Goal: Task Accomplishment & Management: Manage account settings

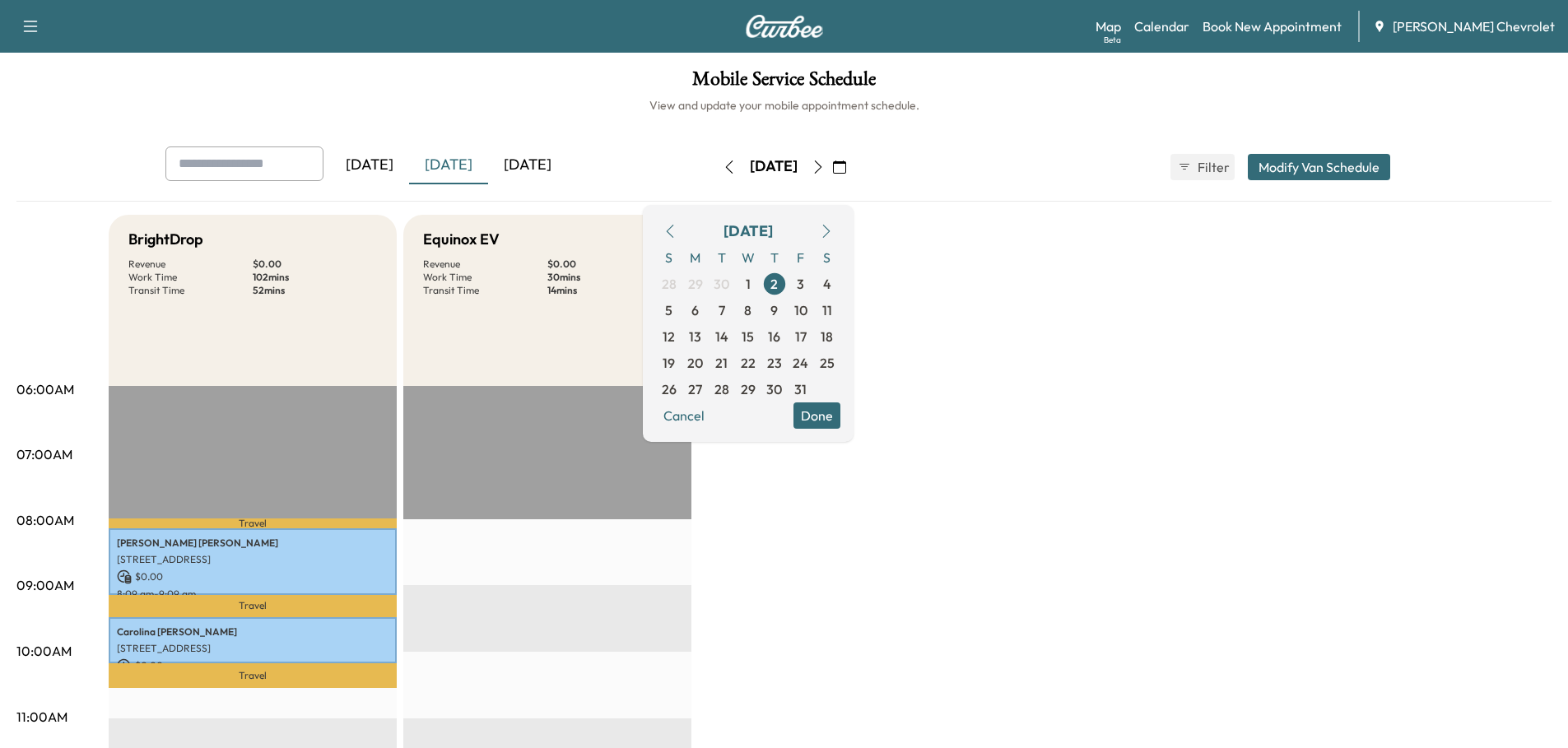
click at [825, 170] on icon "button" at bounding box center [818, 168] width 13 height 13
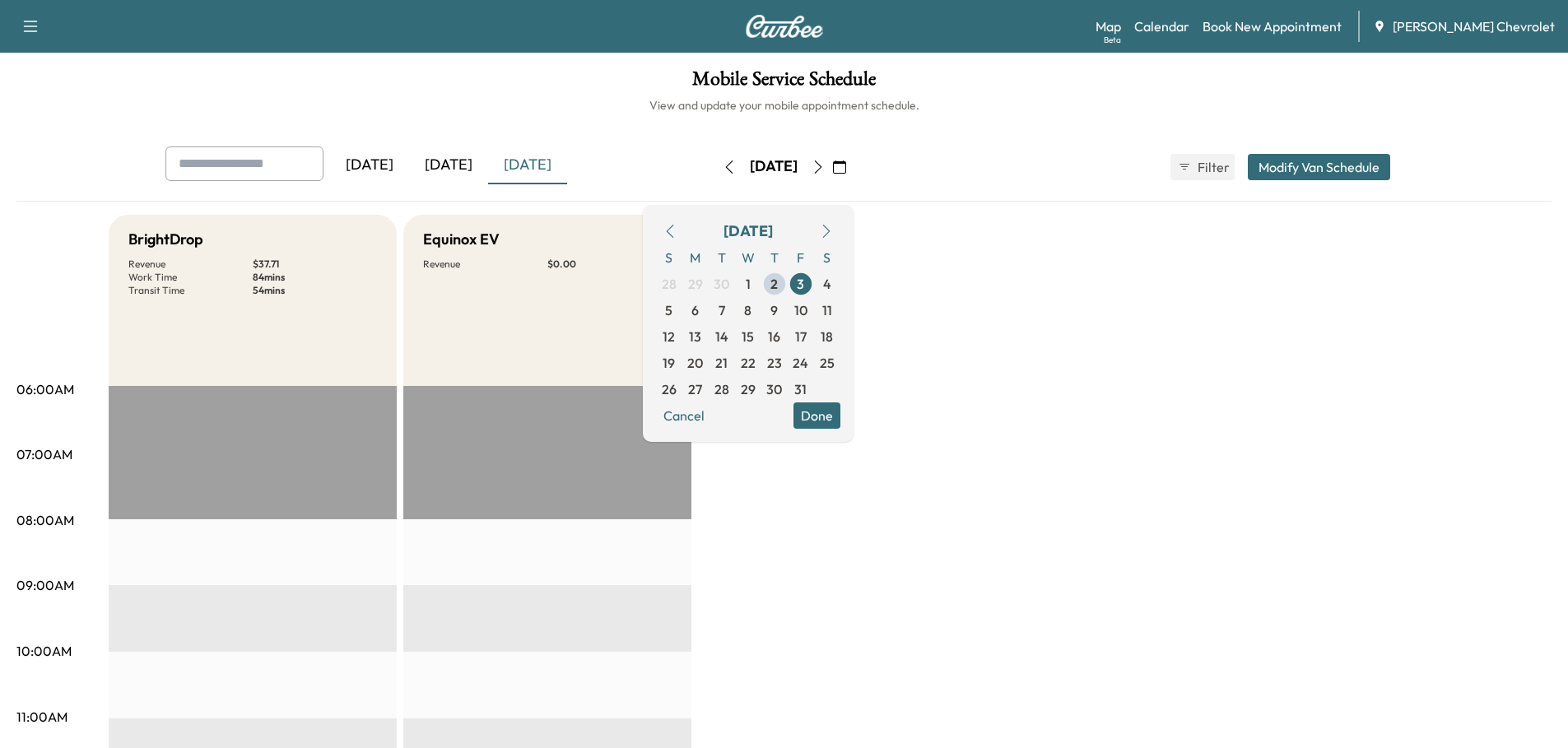
click at [841, 413] on button "Done" at bounding box center [817, 416] width 47 height 27
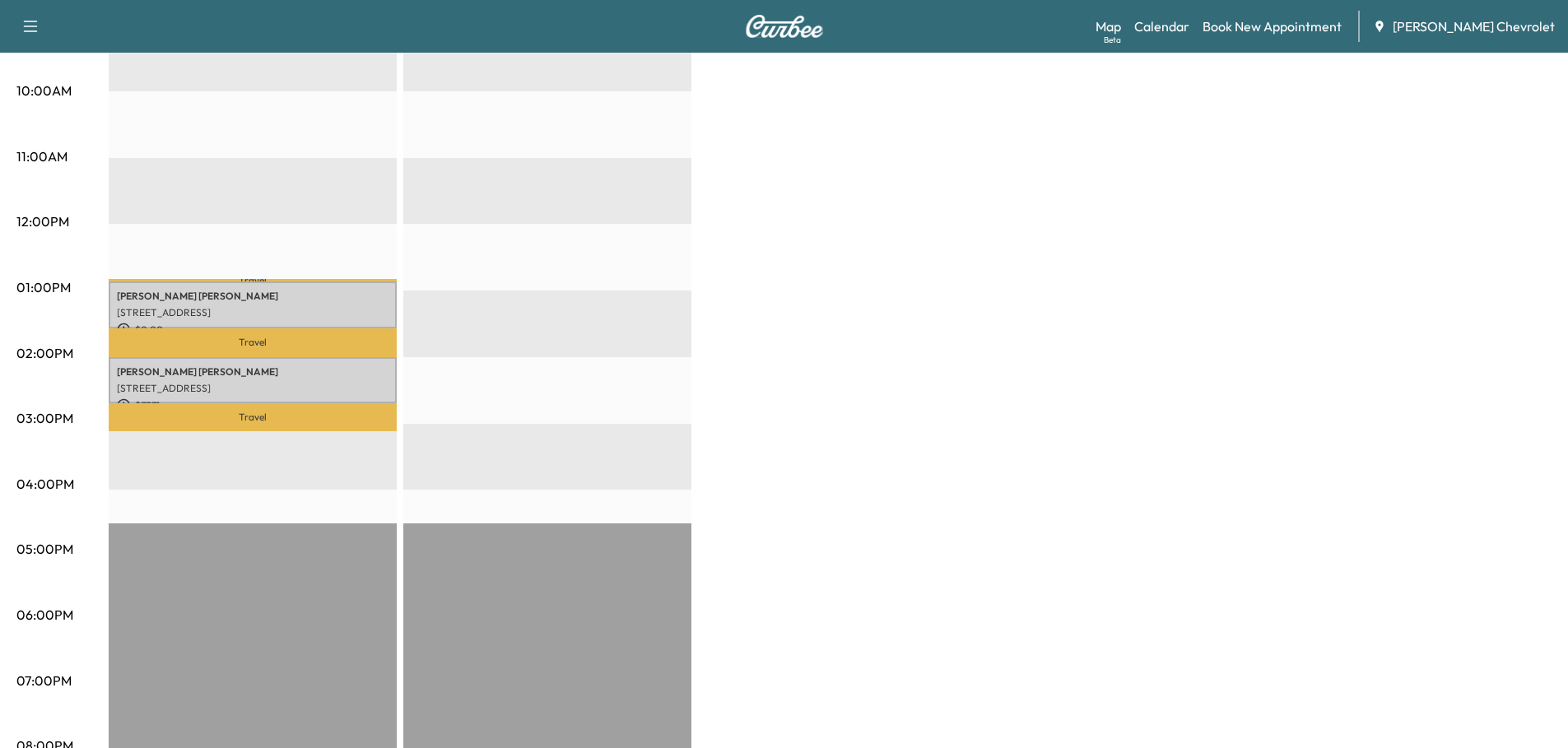
scroll to position [553, 0]
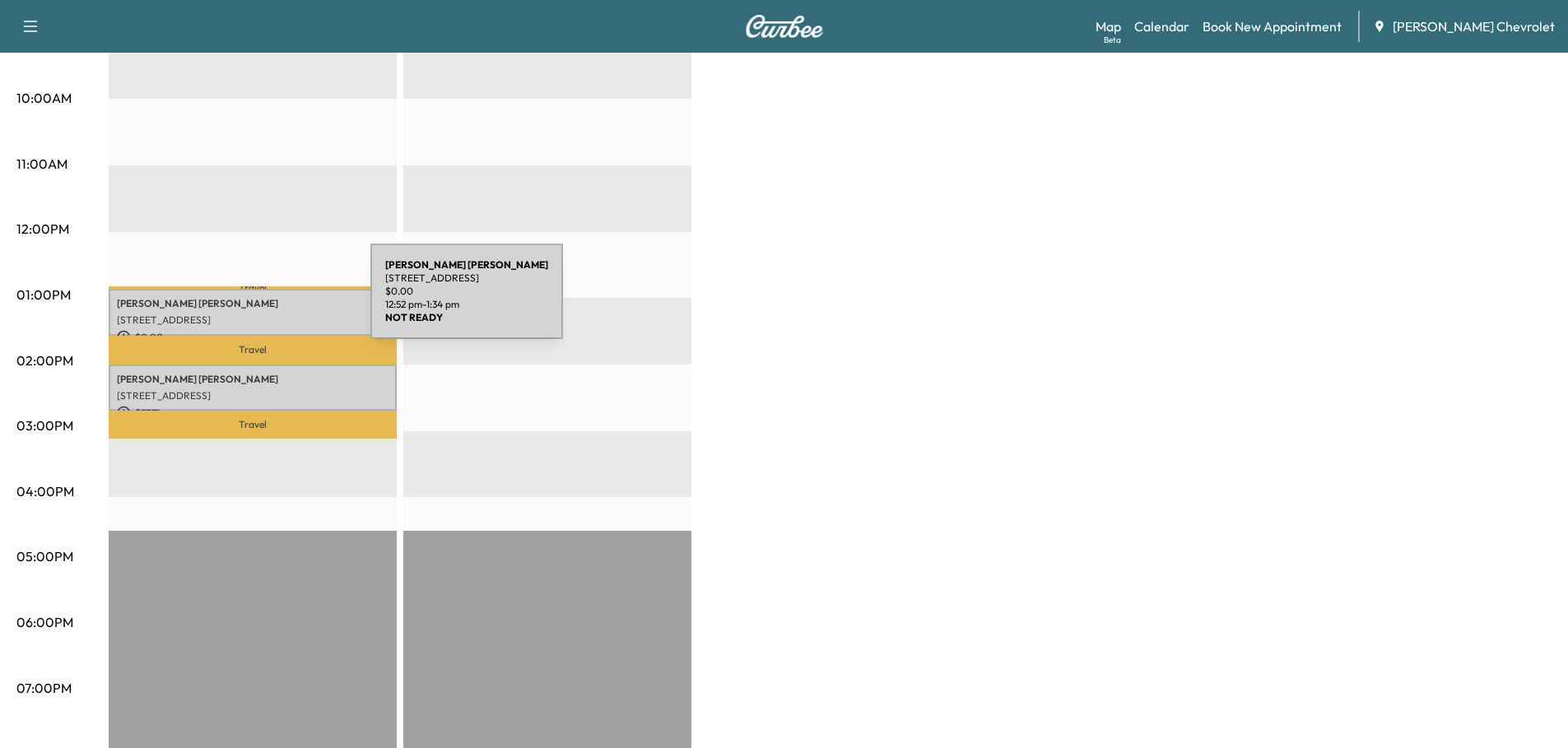
click at [247, 301] on p "[PERSON_NAME]" at bounding box center [252, 304] width 272 height 13
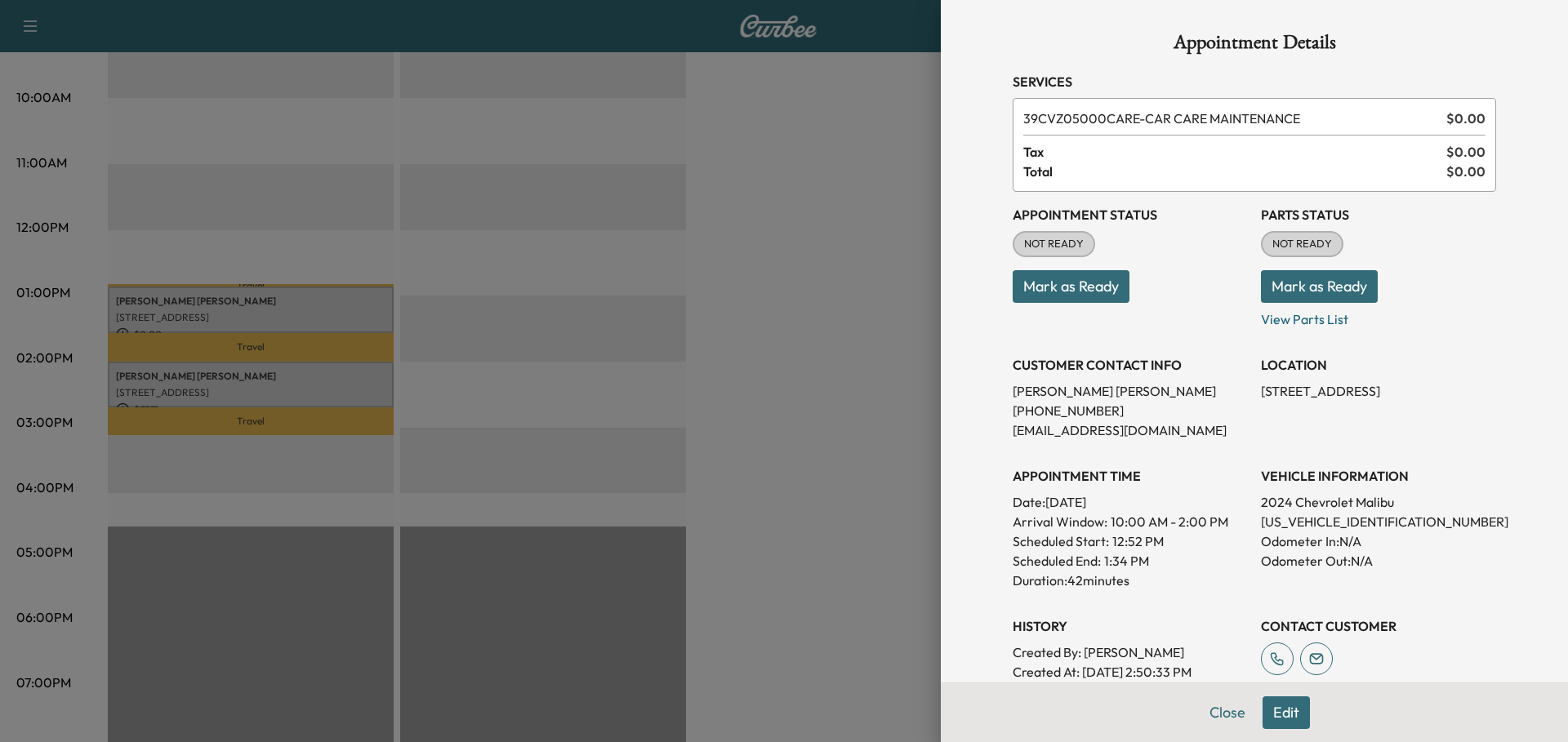
click at [755, 344] on div at bounding box center [784, 371] width 1568 height 742
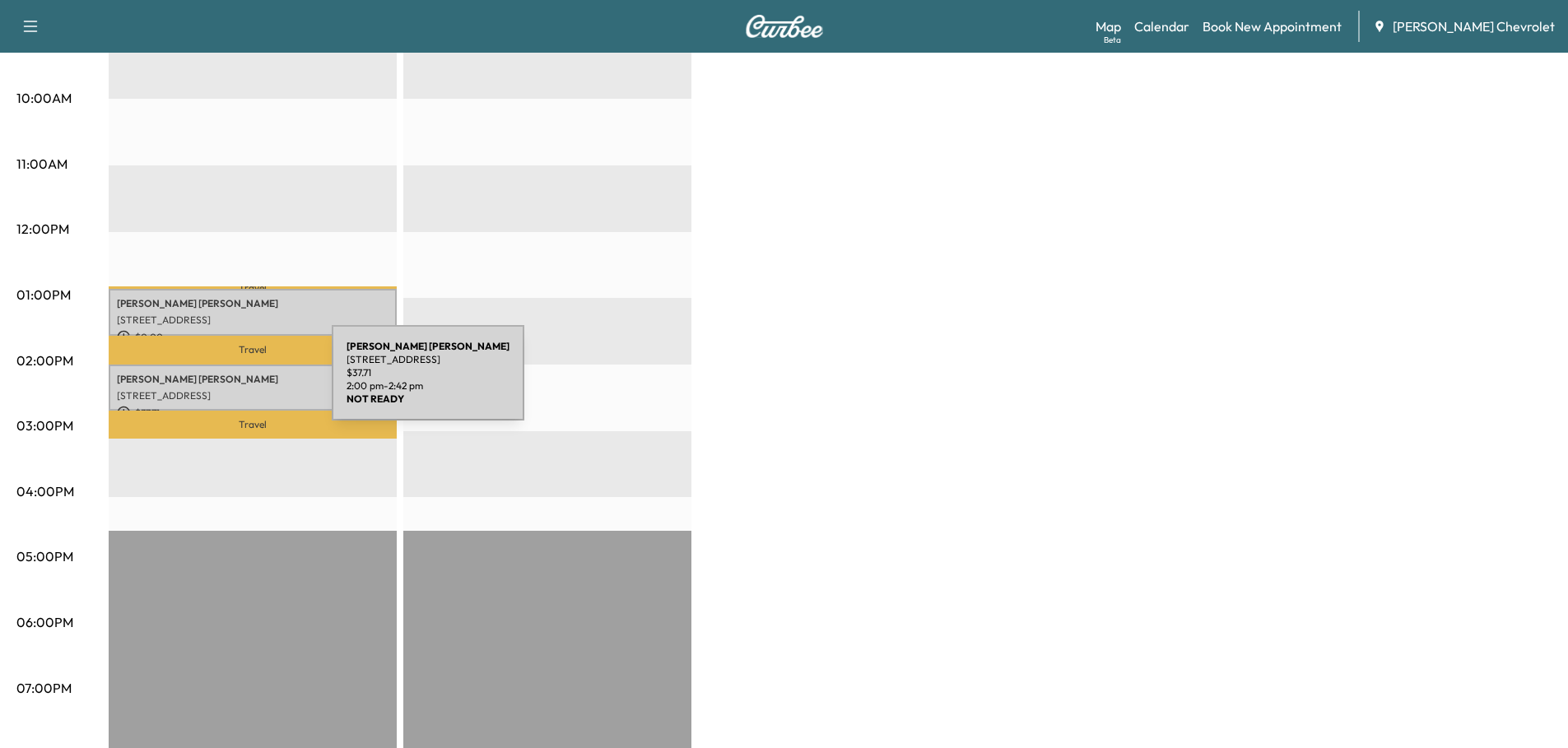
click at [208, 389] on p "[STREET_ADDRESS]" at bounding box center [252, 396] width 272 height 13
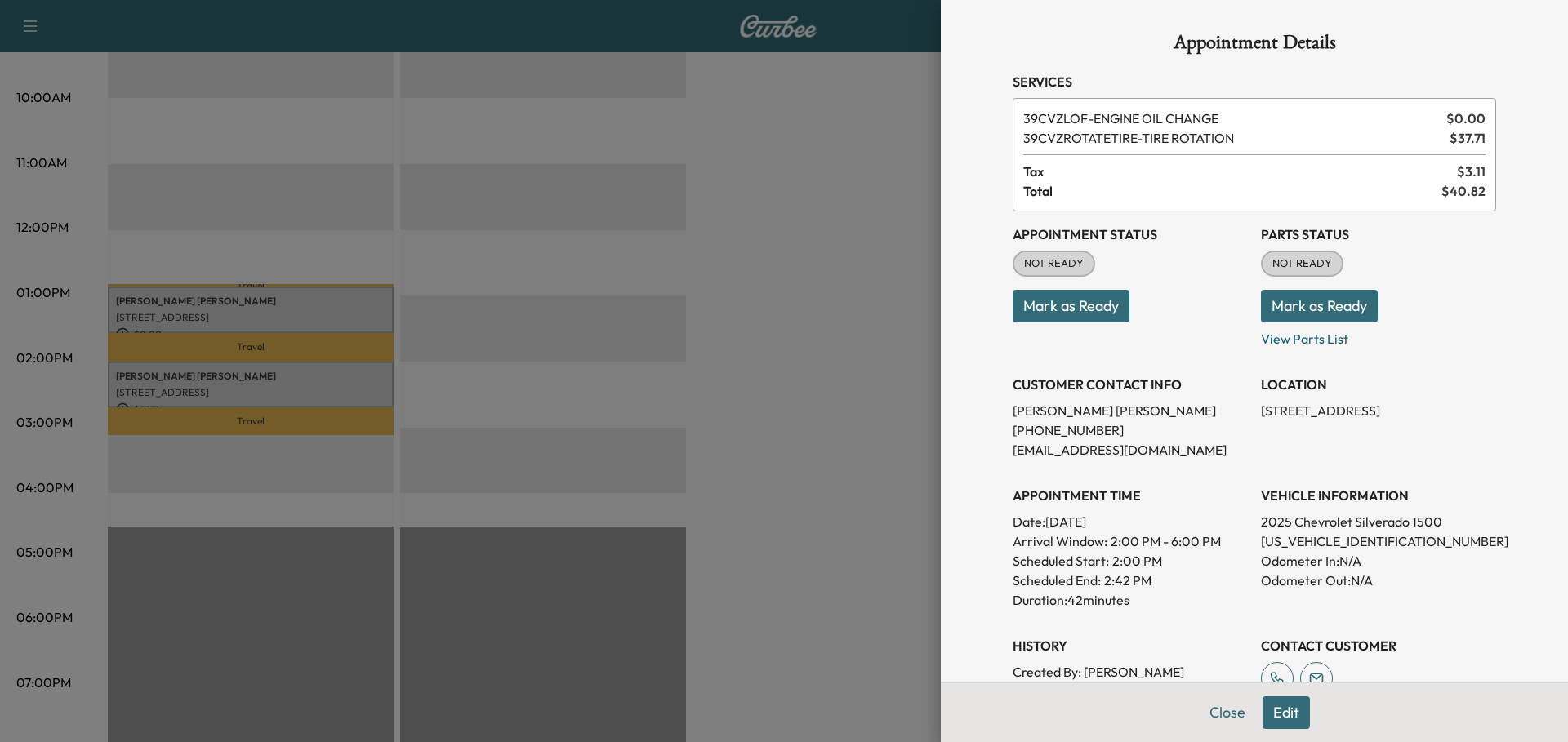
click at [822, 360] on div at bounding box center [784, 371] width 1568 height 742
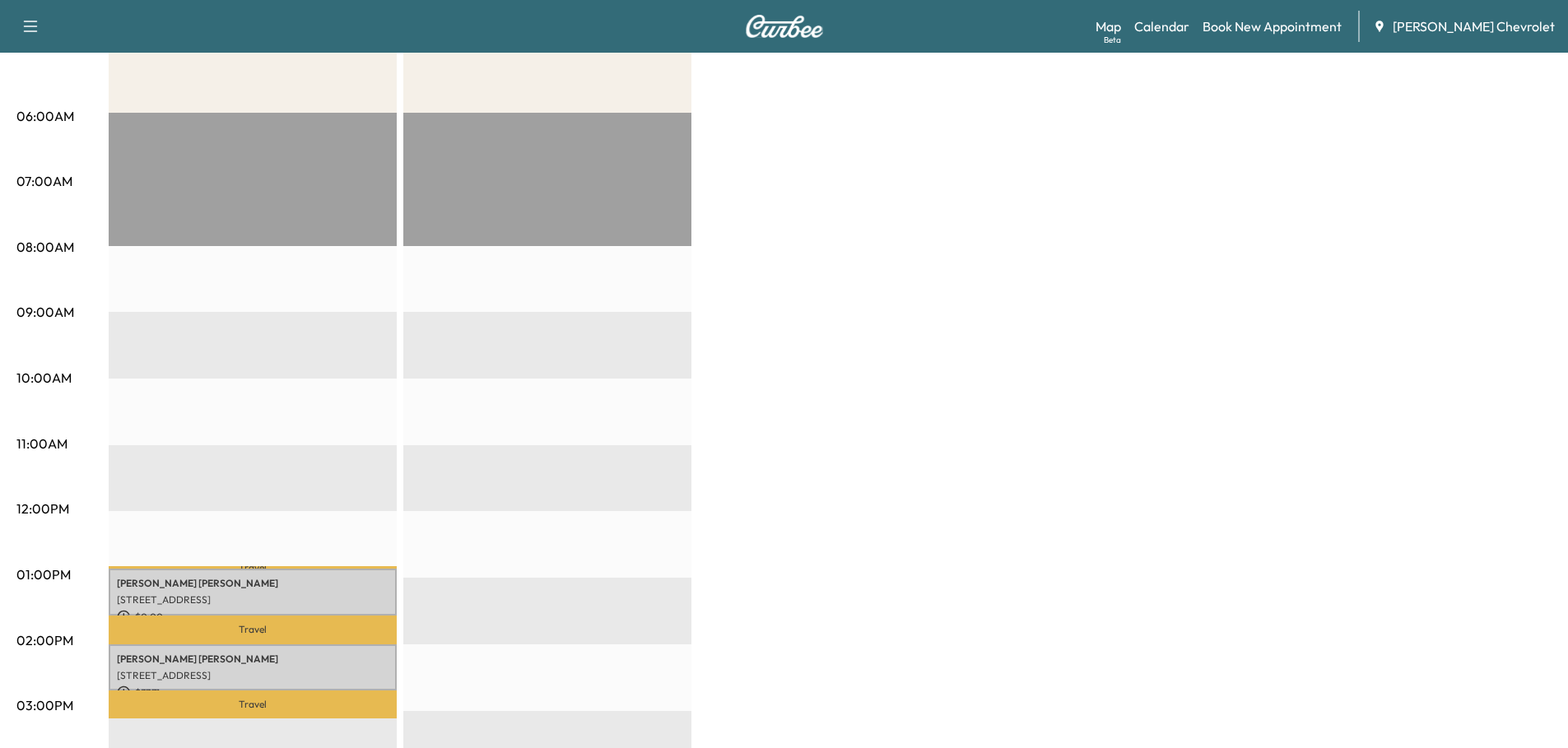
scroll to position [494, 0]
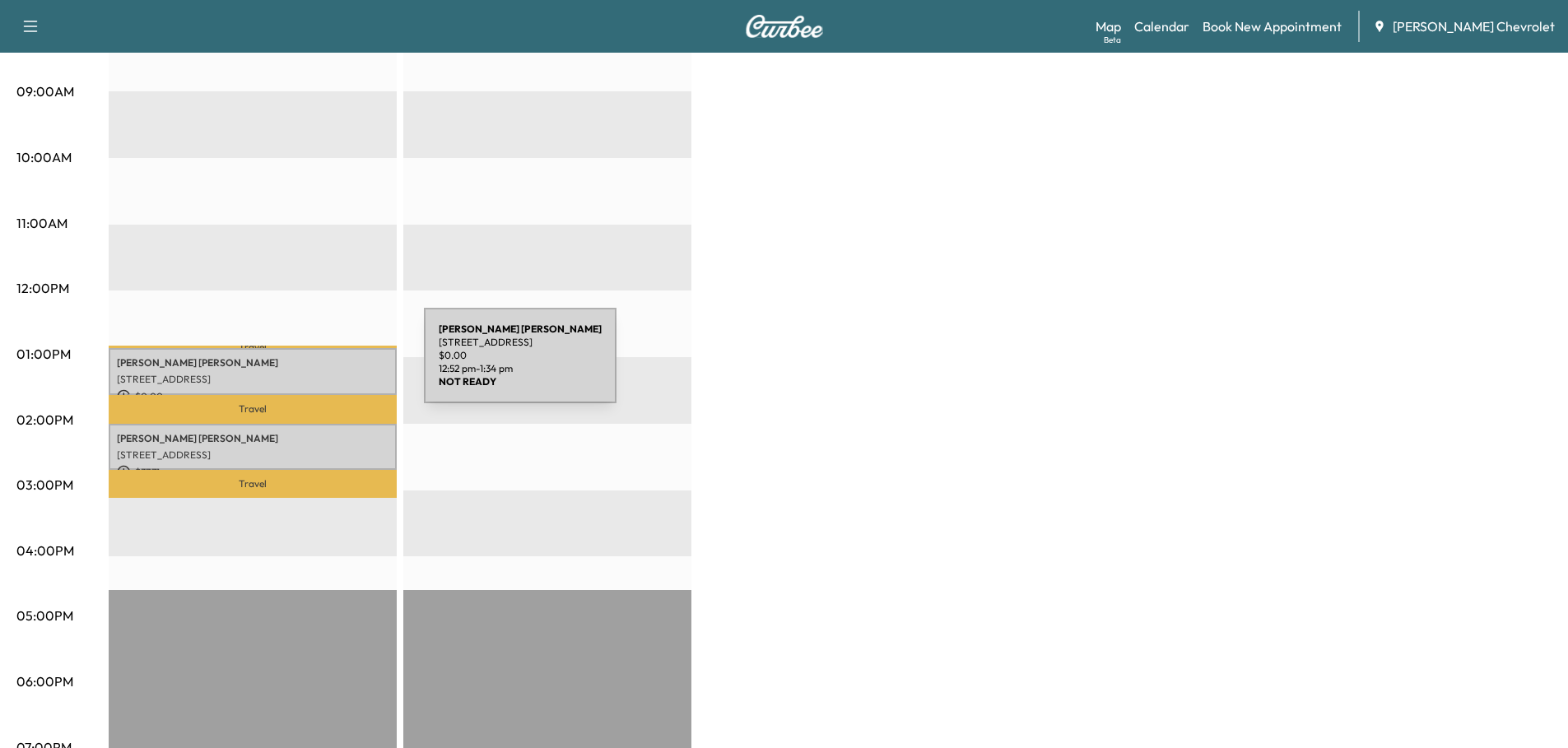
click at [300, 365] on div "[PERSON_NAME] [STREET_ADDRESS] $ 0.00 12:52 pm - 1:34 pm" at bounding box center [253, 372] width 288 height 47
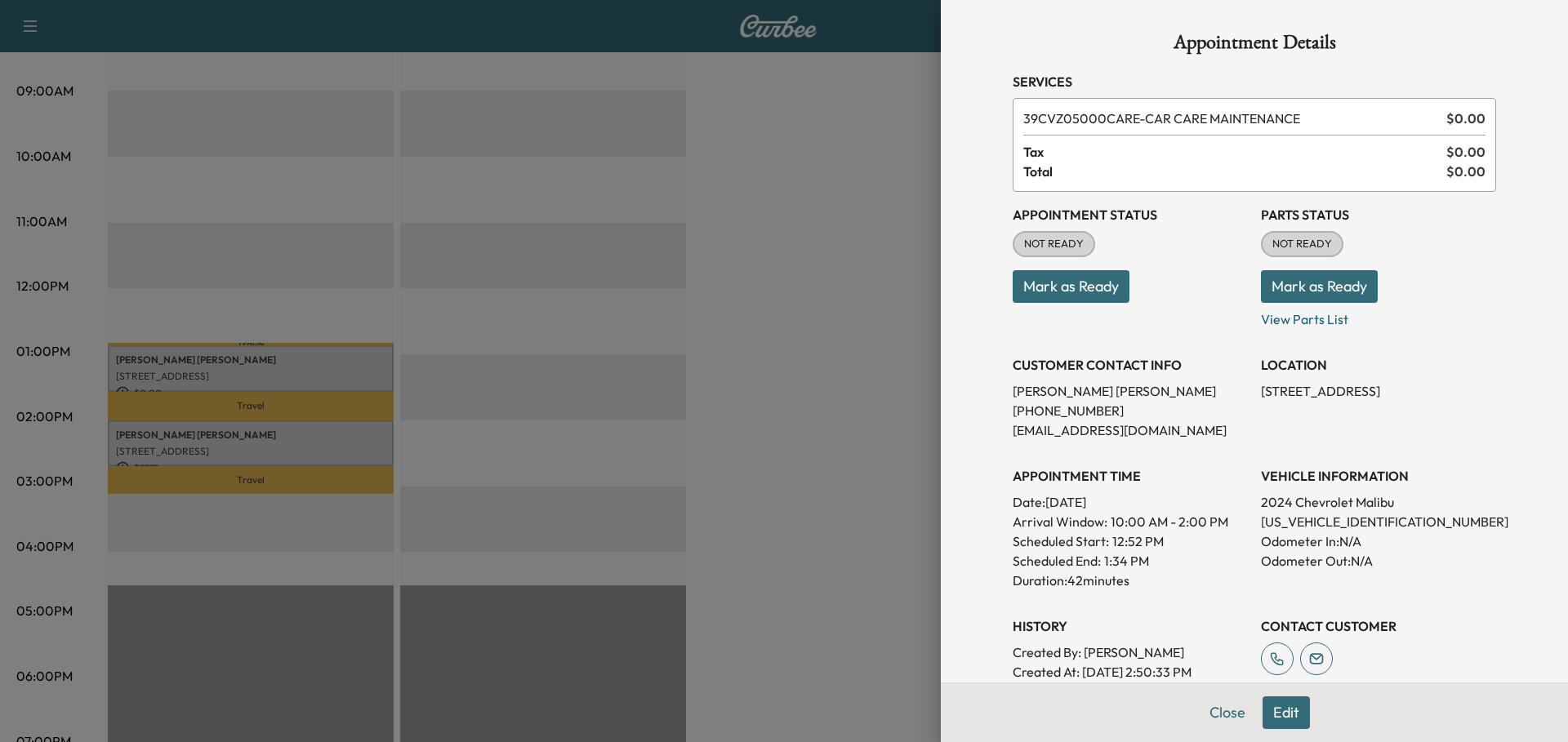
click at [759, 374] on div at bounding box center [784, 371] width 1568 height 742
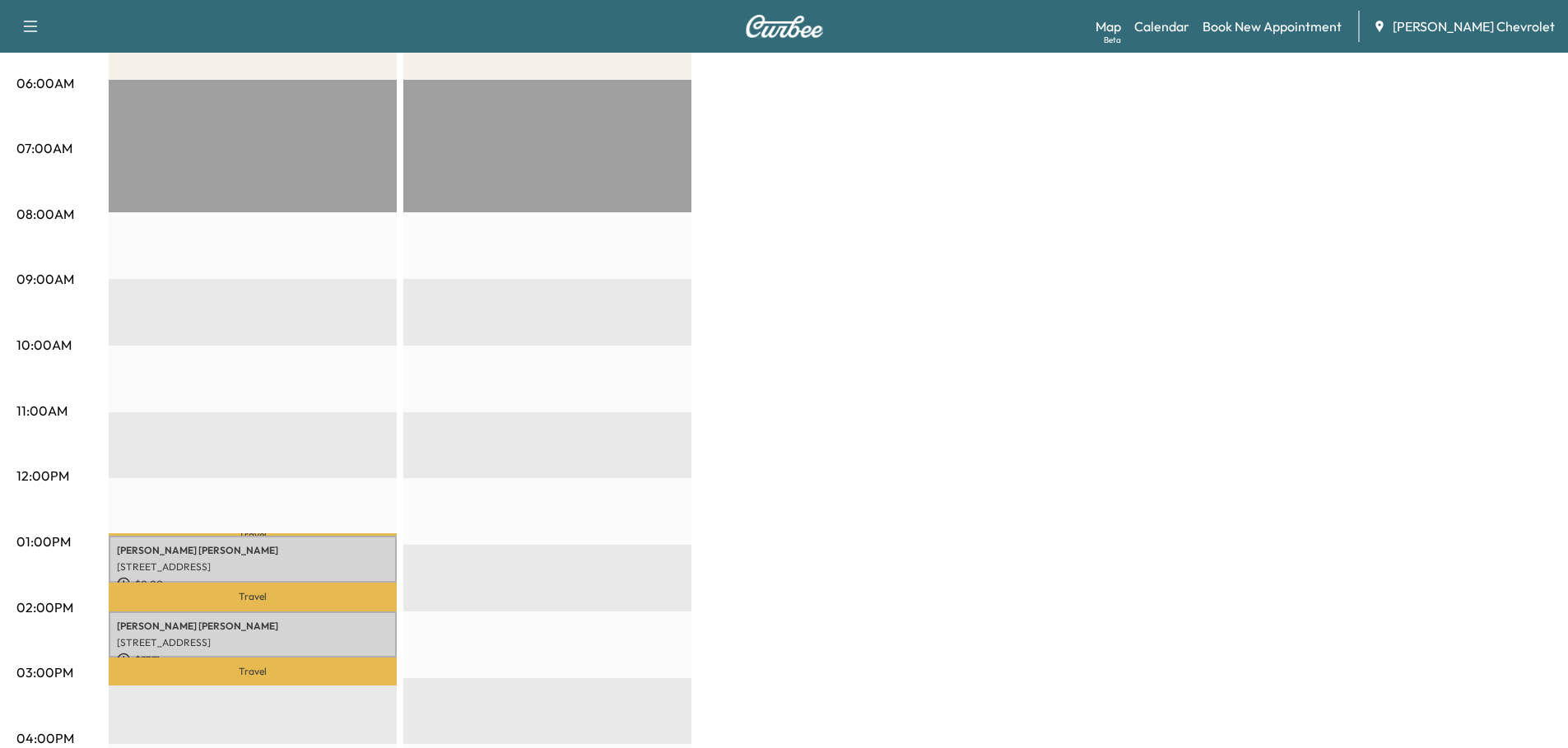
scroll to position [412, 0]
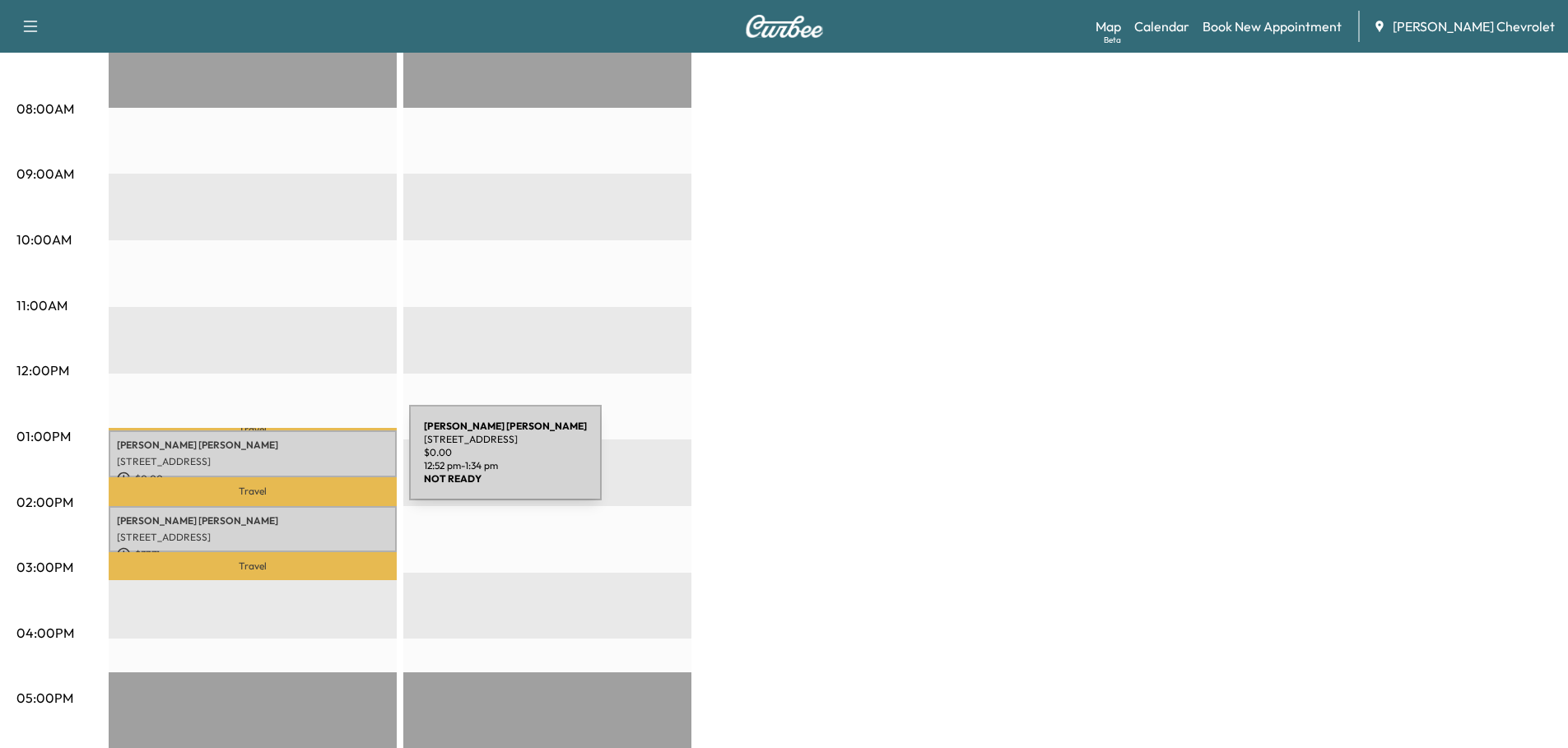
click at [286, 463] on p "[STREET_ADDRESS]" at bounding box center [252, 462] width 272 height 13
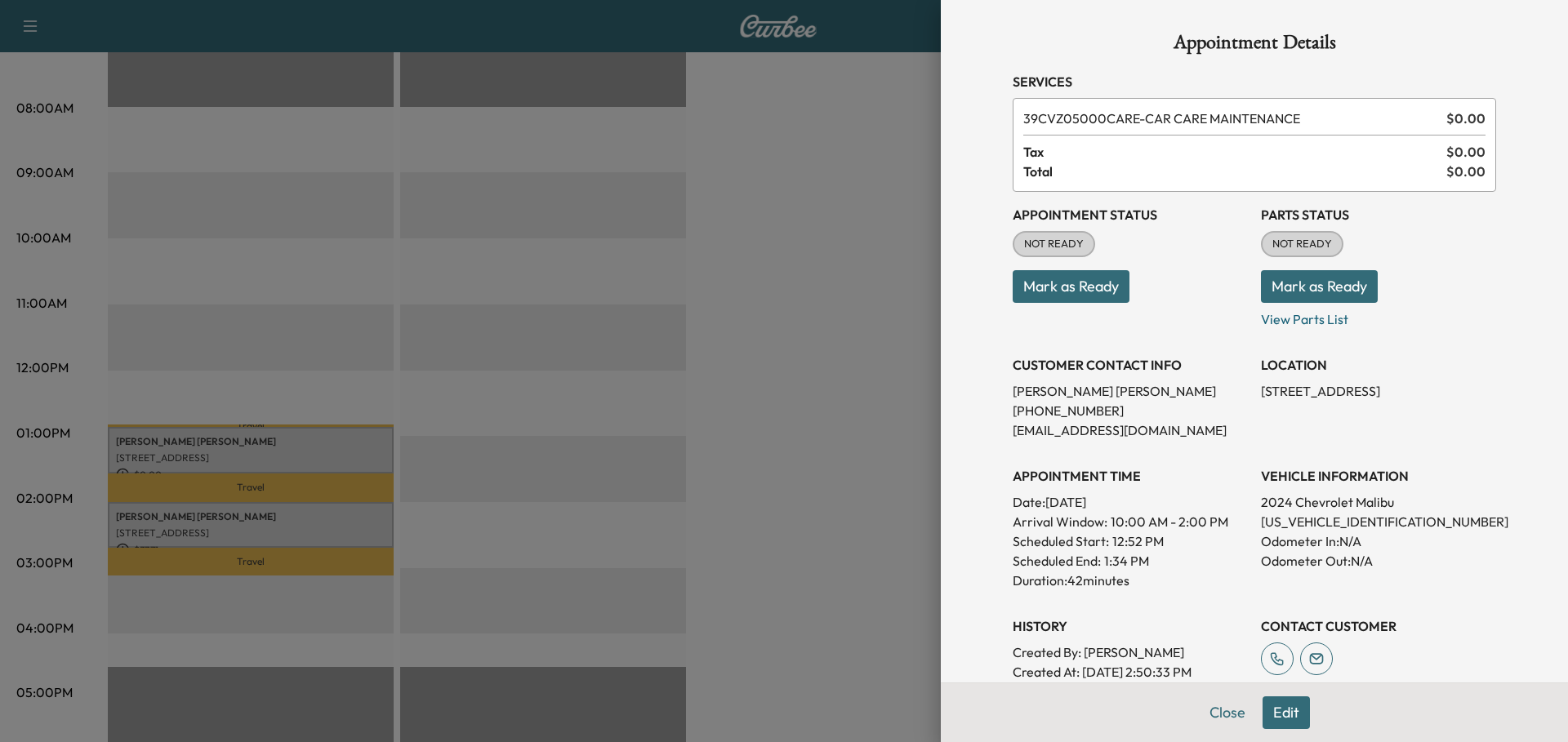
click at [828, 218] on div at bounding box center [784, 371] width 1568 height 742
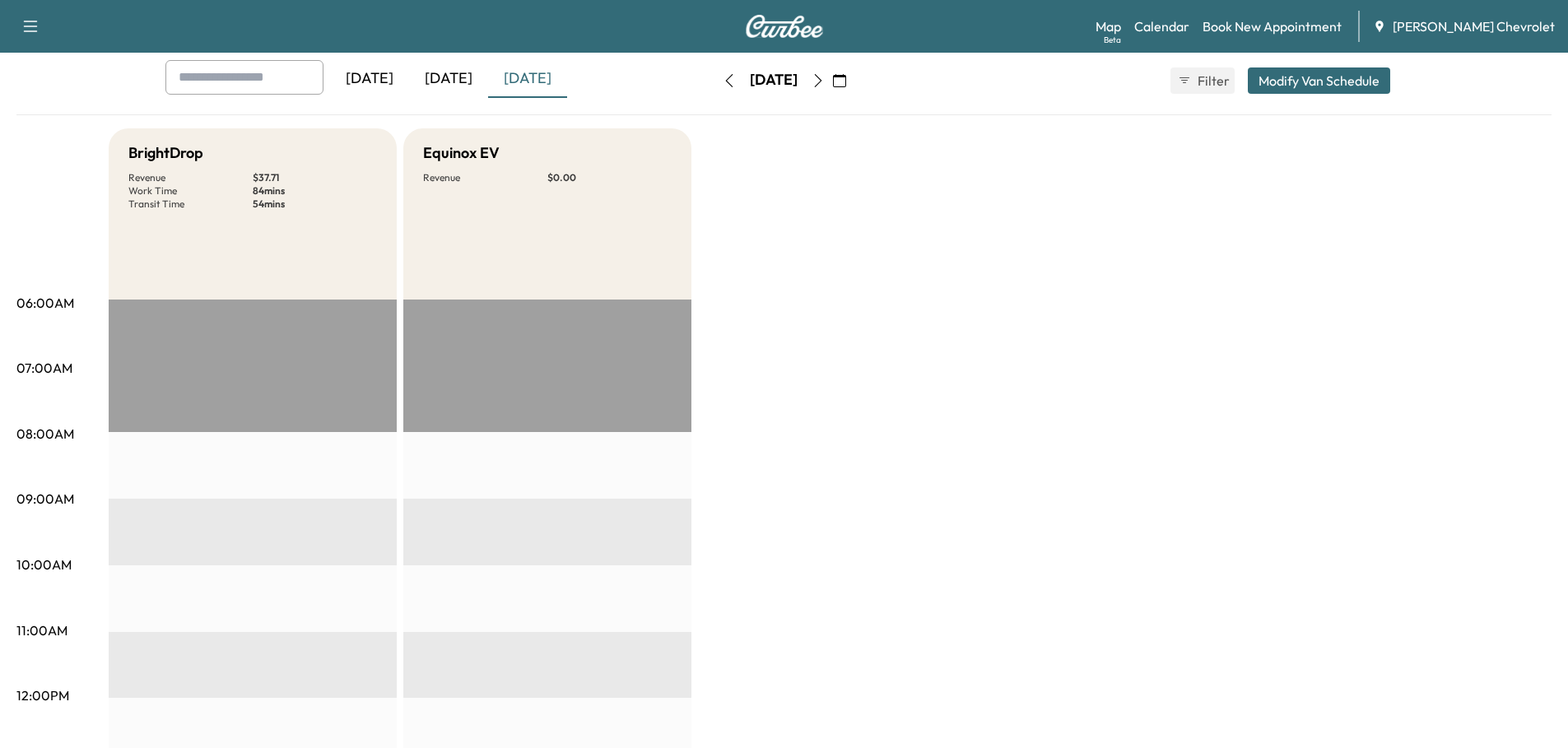
scroll to position [0, 0]
